Goal: Navigation & Orientation: Go to known website

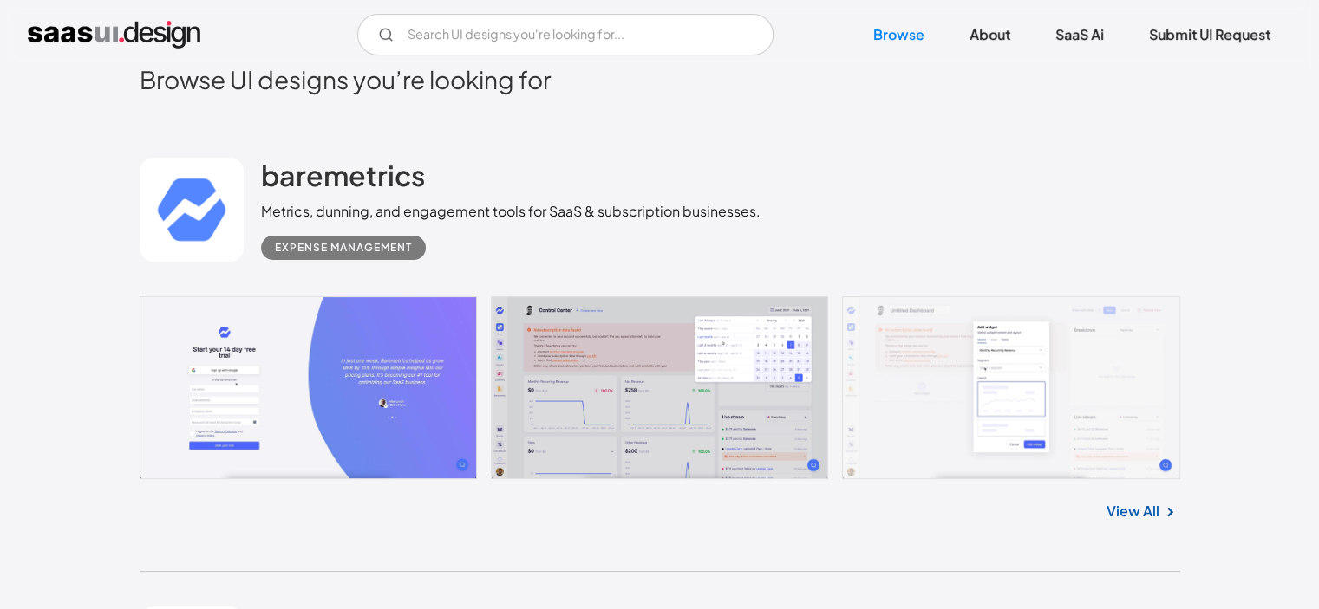
scroll to position [347, 0]
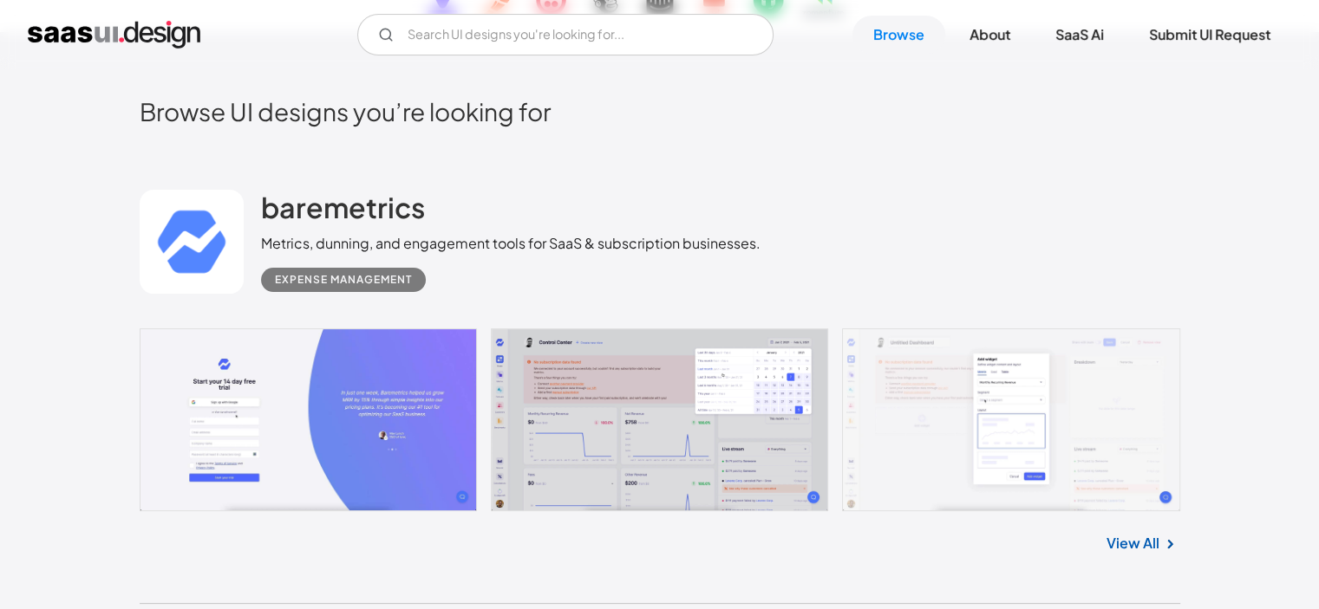
click at [563, 374] on link at bounding box center [660, 420] width 1040 height 183
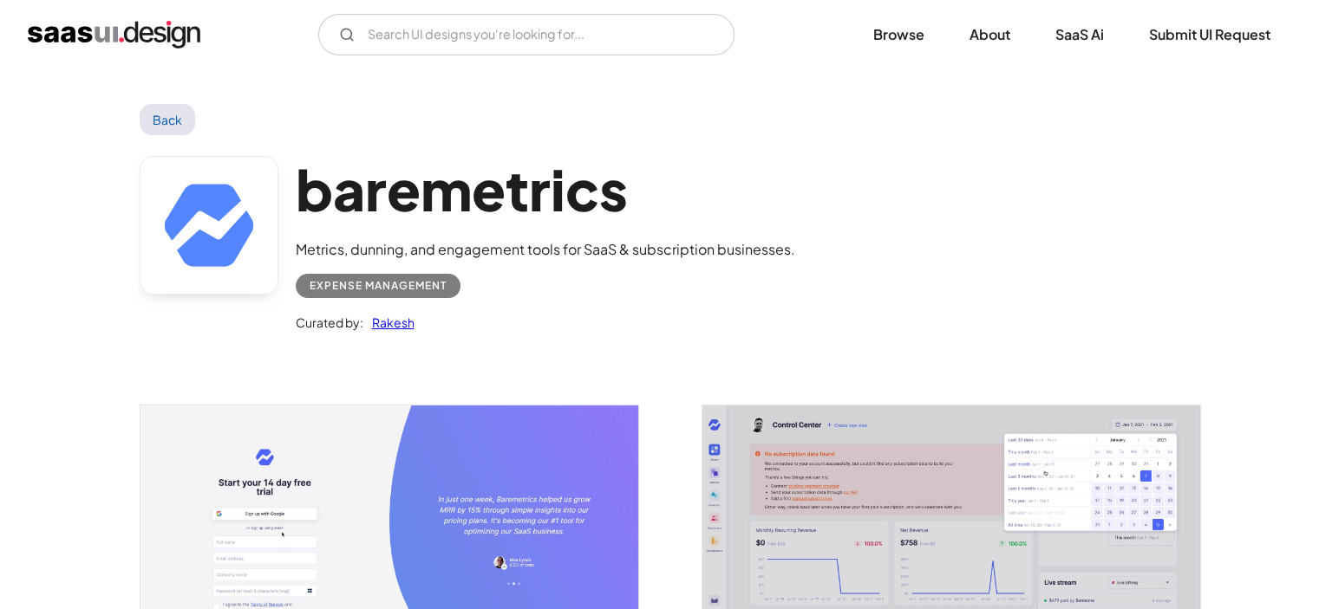
click at [149, 112] on link "Back" at bounding box center [168, 119] width 56 height 31
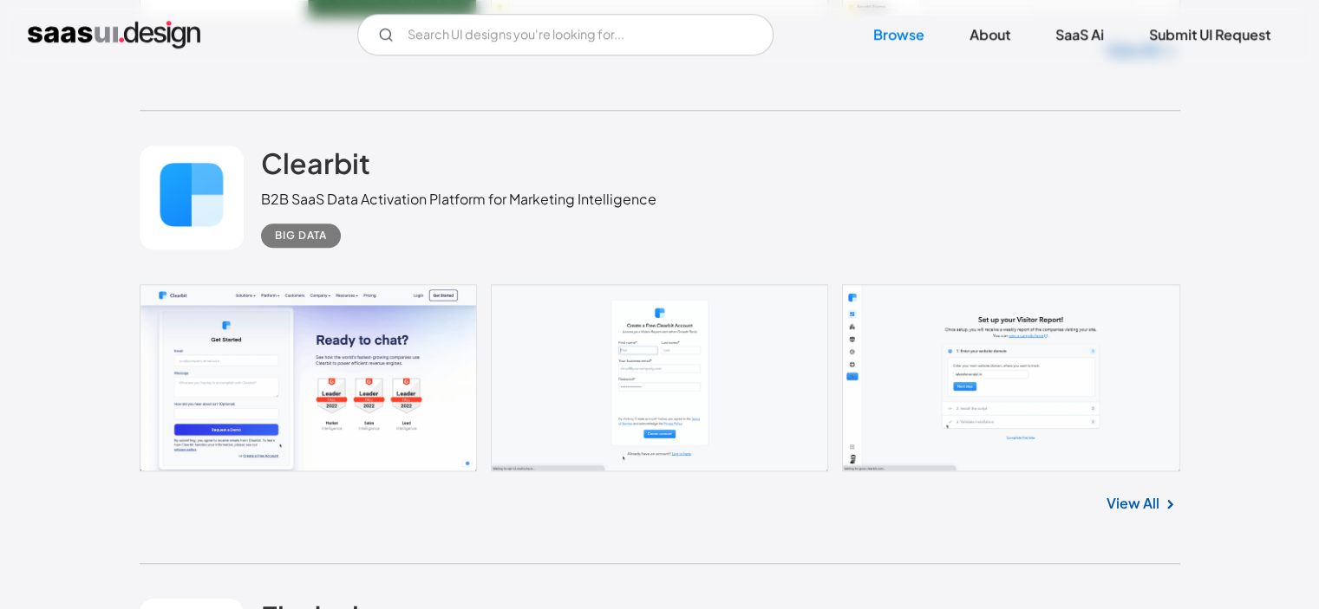
scroll to position [8235, 0]
